Goal: Task Accomplishment & Management: Manage account settings

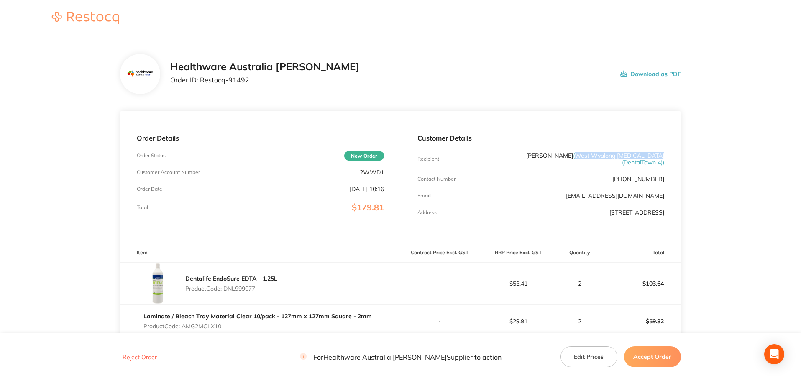
drag, startPoint x: 581, startPoint y: 156, endPoint x: 664, endPoint y: 154, distance: 82.9
click at [664, 154] on span "( West Wyalong [MEDICAL_DATA] (DentalTown 4) )" at bounding box center [618, 159] width 91 height 14
copy span "West Wyalong [MEDICAL_DATA]"
drag, startPoint x: 251, startPoint y: 86, endPoint x: 201, endPoint y: 90, distance: 49.5
click at [201, 90] on div "Healthware Australia [PERSON_NAME] Order ID: Restocq- 91492 Download as PDF" at bounding box center [400, 74] width 561 height 40
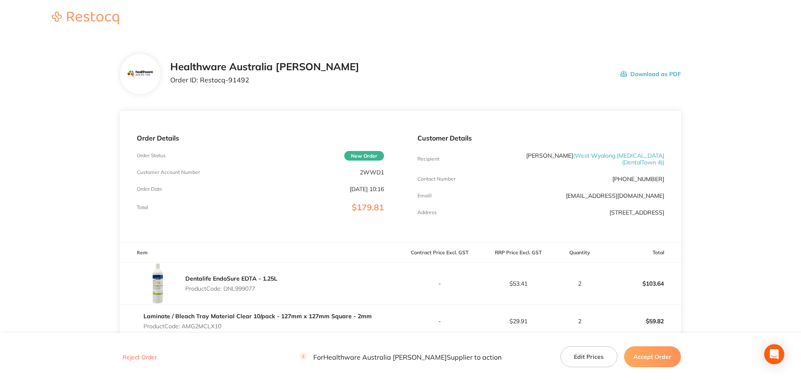
drag, startPoint x: 267, startPoint y: 98, endPoint x: 249, endPoint y: 90, distance: 19.9
click at [267, 98] on section "Healthware Australia [PERSON_NAME] Order ID: Restocq- 91492 Download as PDF Ord…" at bounding box center [400, 265] width 561 height 457
drag, startPoint x: 248, startPoint y: 80, endPoint x: 202, endPoint y: 86, distance: 46.9
click at [202, 86] on div "Healthware Australia [PERSON_NAME] Order ID: Restocq- 91492" at bounding box center [264, 74] width 189 height 26
copy p "Restocq- 91492"
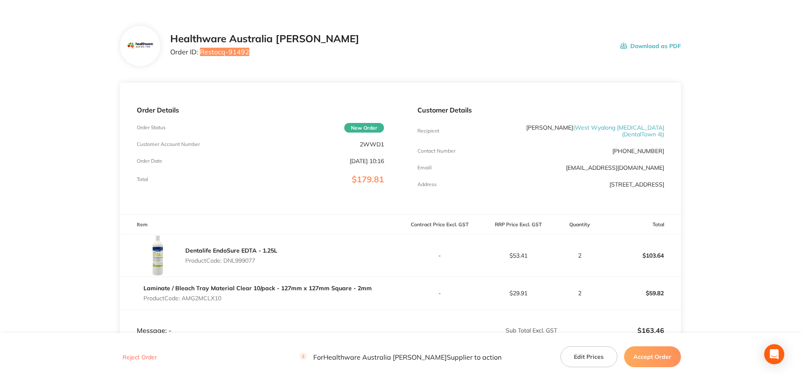
scroll to position [26, 0]
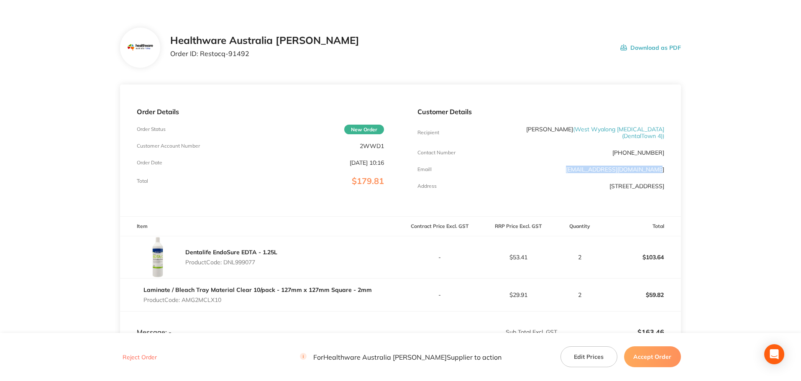
drag, startPoint x: 577, startPoint y: 170, endPoint x: 670, endPoint y: 172, distance: 92.9
click at [670, 172] on div "Customer Details Recipient [PERSON_NAME] ( West Wyalong [MEDICAL_DATA] (DentalT…" at bounding box center [541, 151] width 280 height 132
copy link "[EMAIL_ADDRESS][DOMAIN_NAME]"
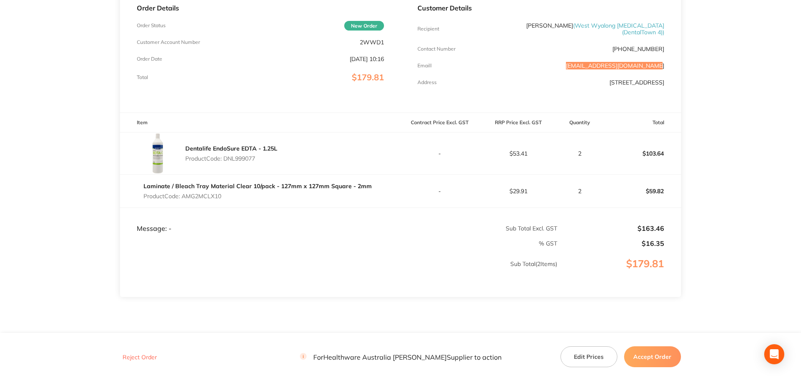
scroll to position [152, 0]
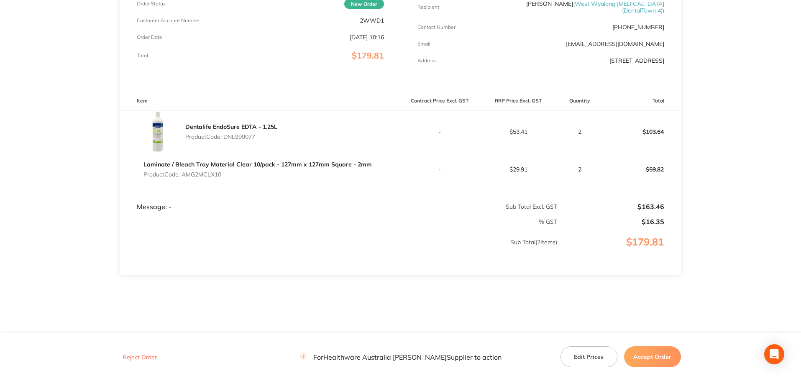
click at [208, 133] on p "Product Code: DNL999077" at bounding box center [231, 136] width 92 height 7
copy p "DNL999077"
click at [208, 171] on p "Product Code: AMG2MCLX10" at bounding box center [258, 174] width 228 height 7
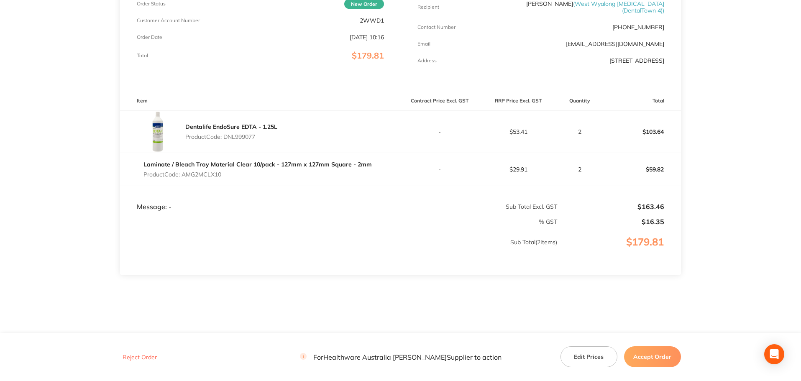
copy p "AMG2MCLX10"
click at [648, 354] on button "Accept Order" at bounding box center [652, 357] width 57 height 21
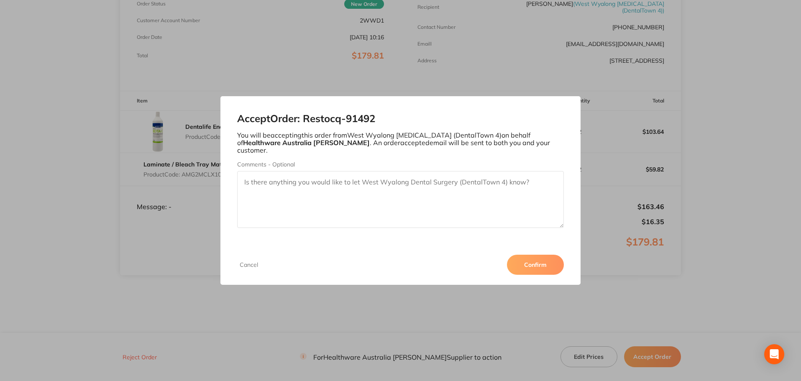
click at [539, 259] on button "Confirm" at bounding box center [535, 265] width 57 height 20
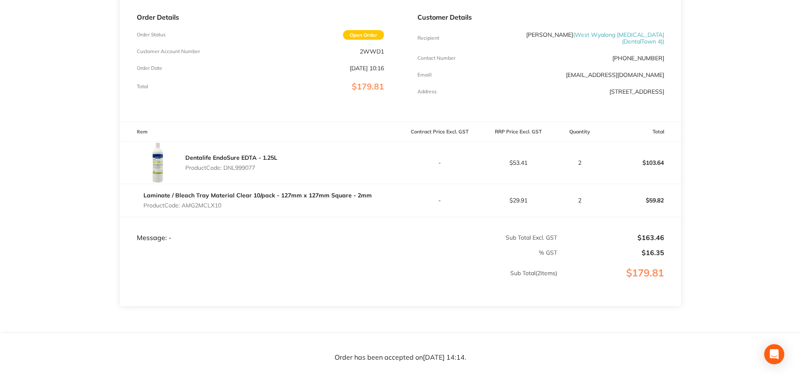
scroll to position [151, 0]
